Goal: Use online tool/utility: Use online tool/utility

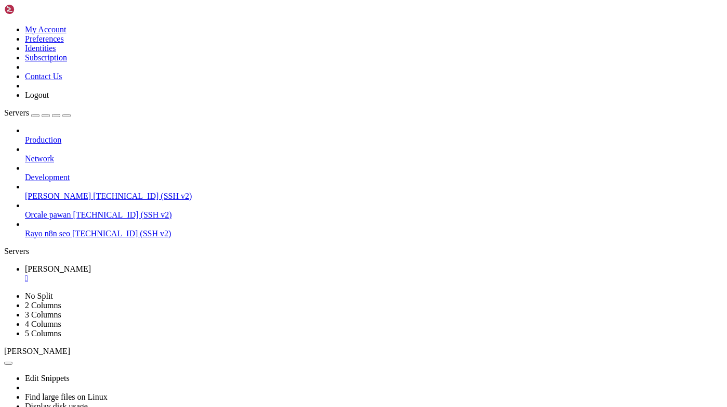
scroll to position [614, 0]
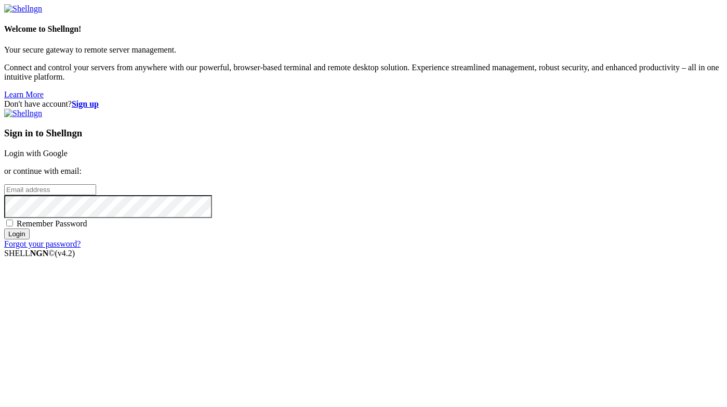
click at [68, 156] on link "Login with Google" at bounding box center [35, 153] width 63 height 9
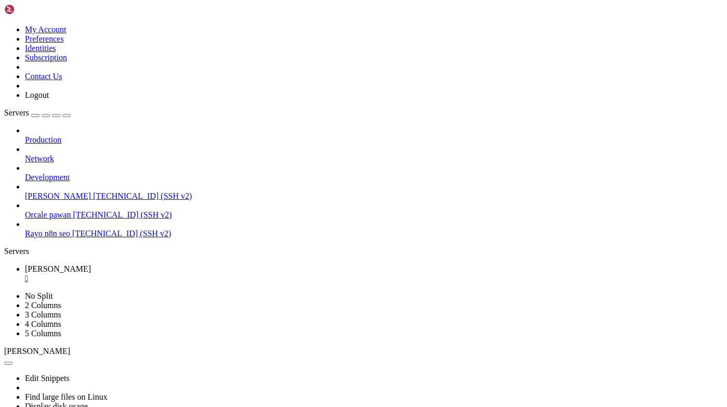
scroll to position [607, 0]
